Goal: Task Accomplishment & Management: Use online tool/utility

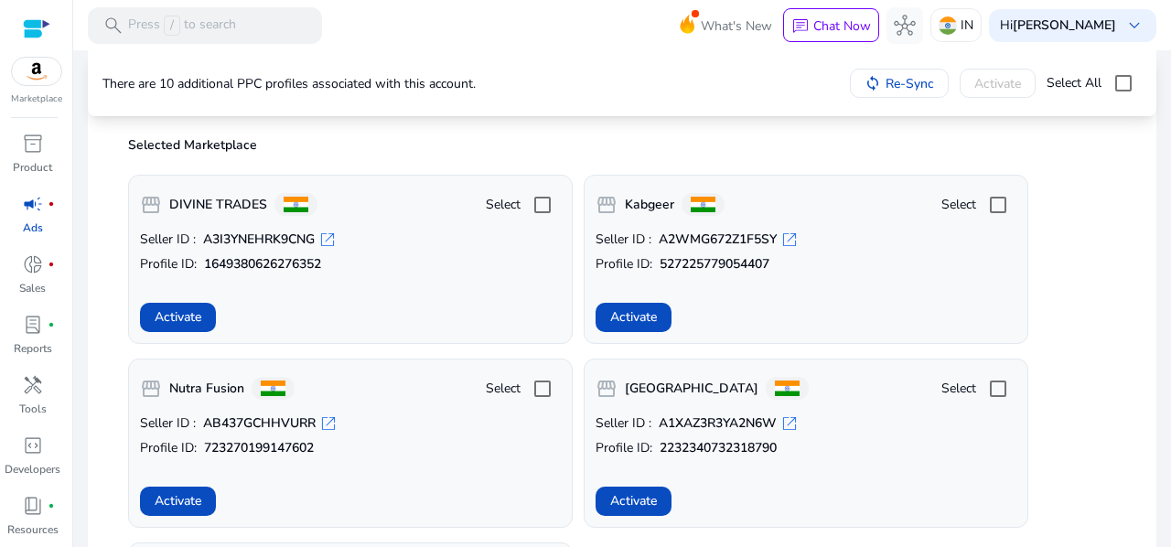
scroll to position [426, 0]
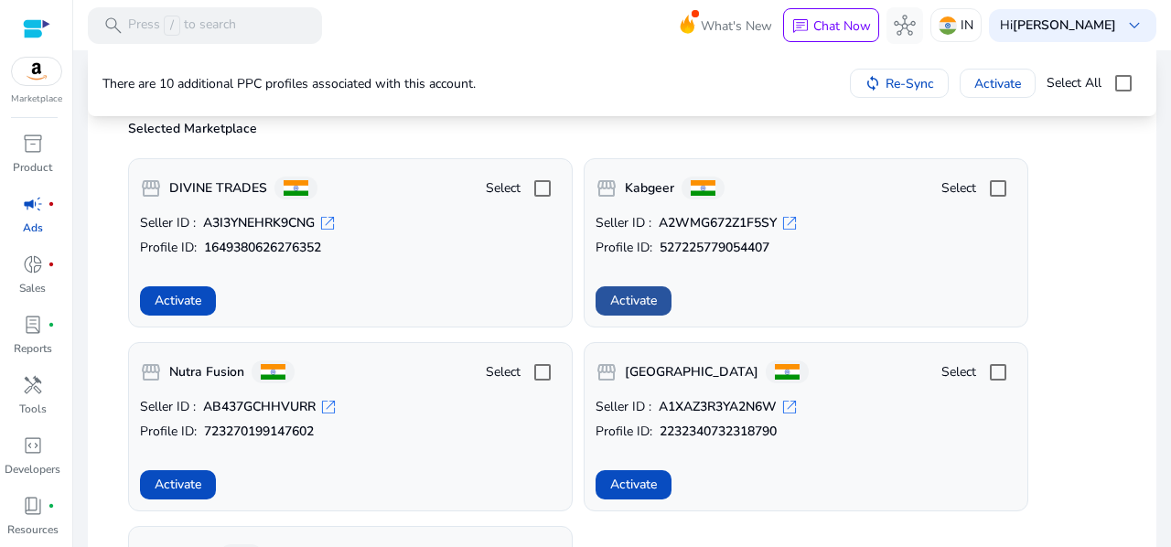
click at [642, 289] on span at bounding box center [634, 301] width 76 height 44
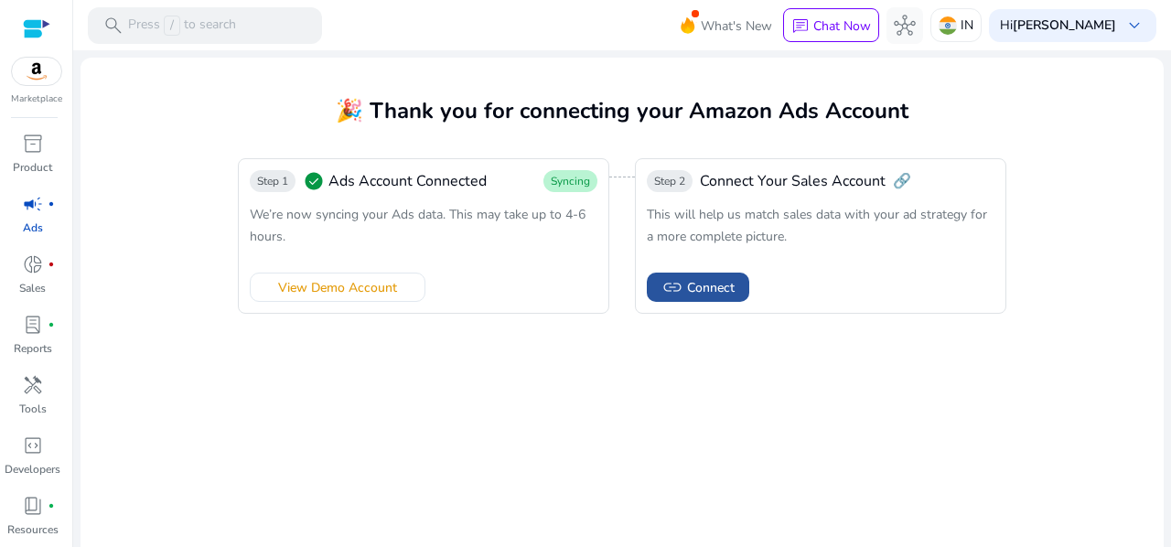
click at [725, 285] on span "Connect" at bounding box center [711, 287] width 48 height 19
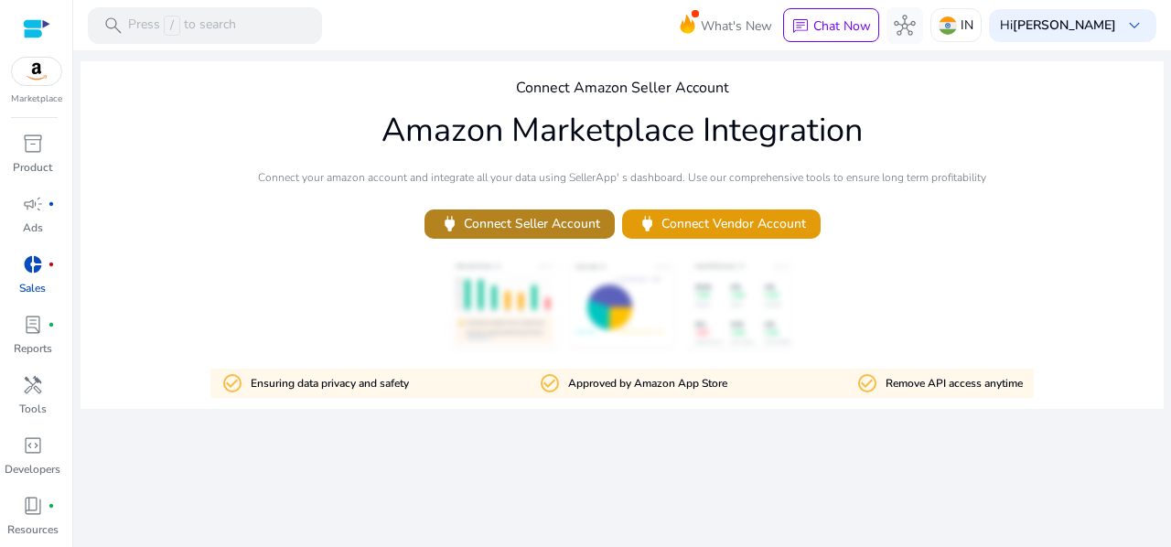
click at [542, 228] on span "power Connect Seller Account" at bounding box center [519, 223] width 161 height 21
